Goal: Task Accomplishment & Management: Manage account settings

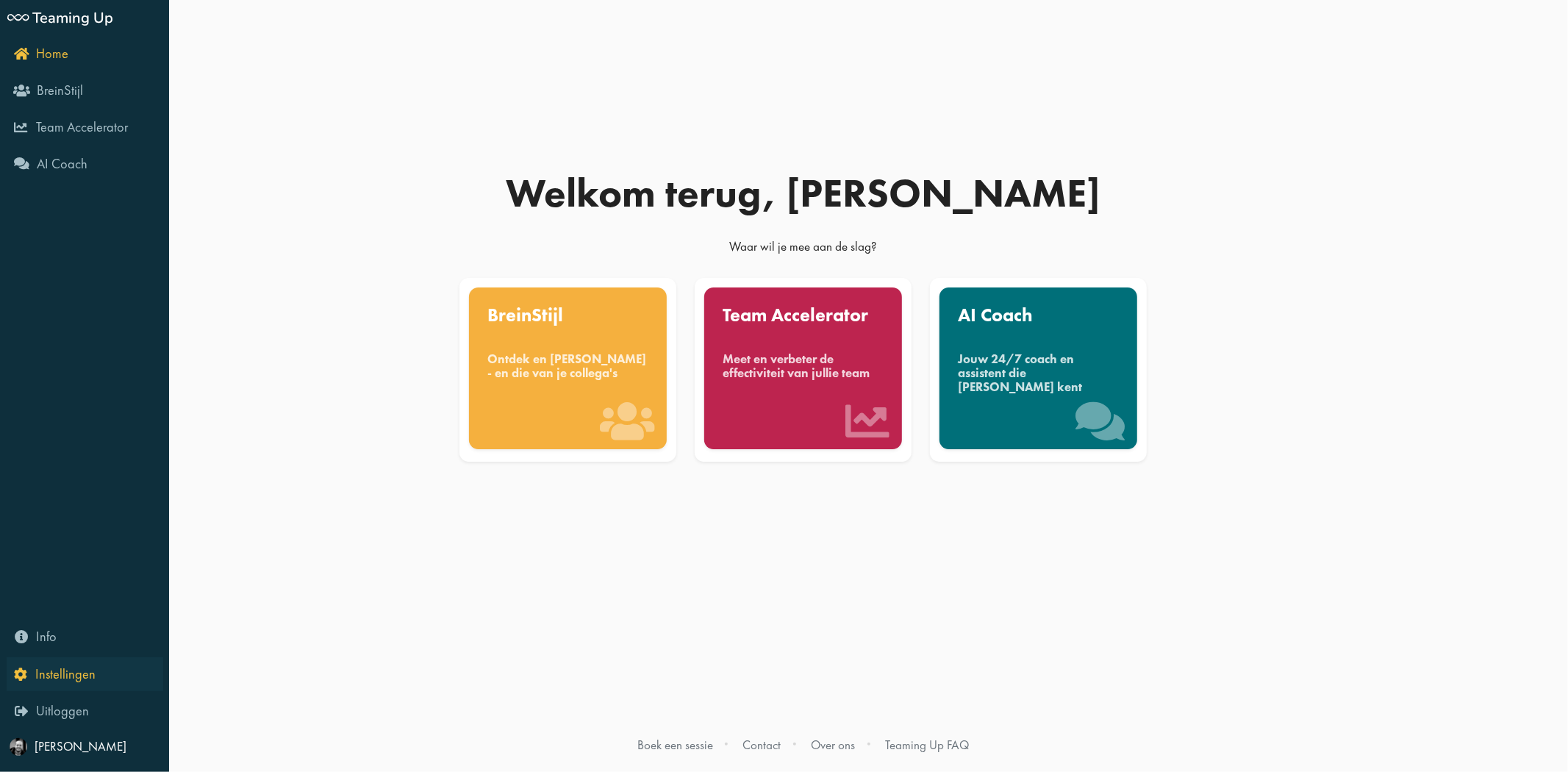
click at [22, 678] on icon "Instellingen" at bounding box center [54, 673] width 81 height 14
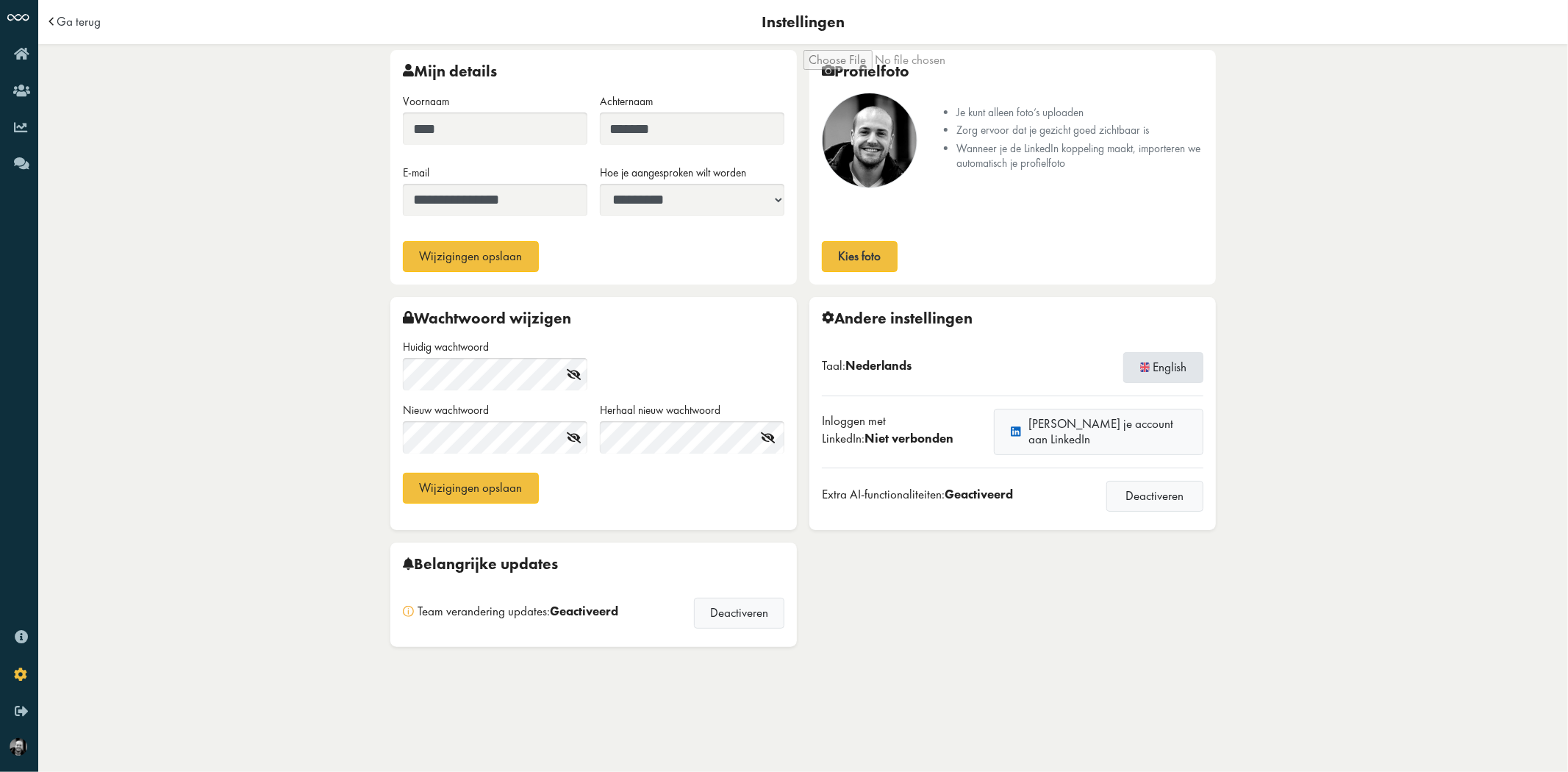
click at [1160, 359] on button "English" at bounding box center [1164, 368] width 80 height 31
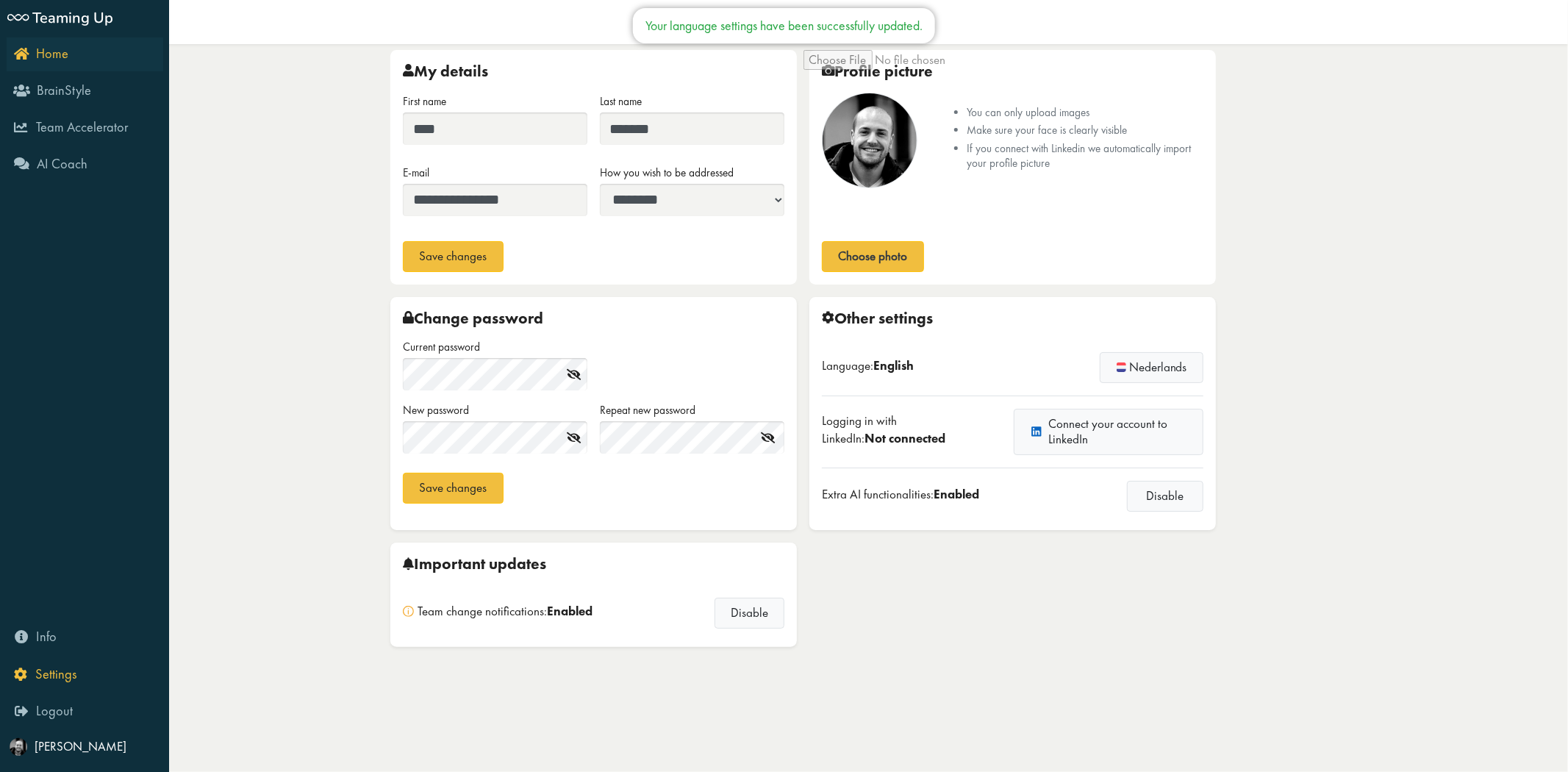
click at [27, 51] on icon "Home" at bounding box center [41, 53] width 55 height 14
